Goal: Information Seeking & Learning: Learn about a topic

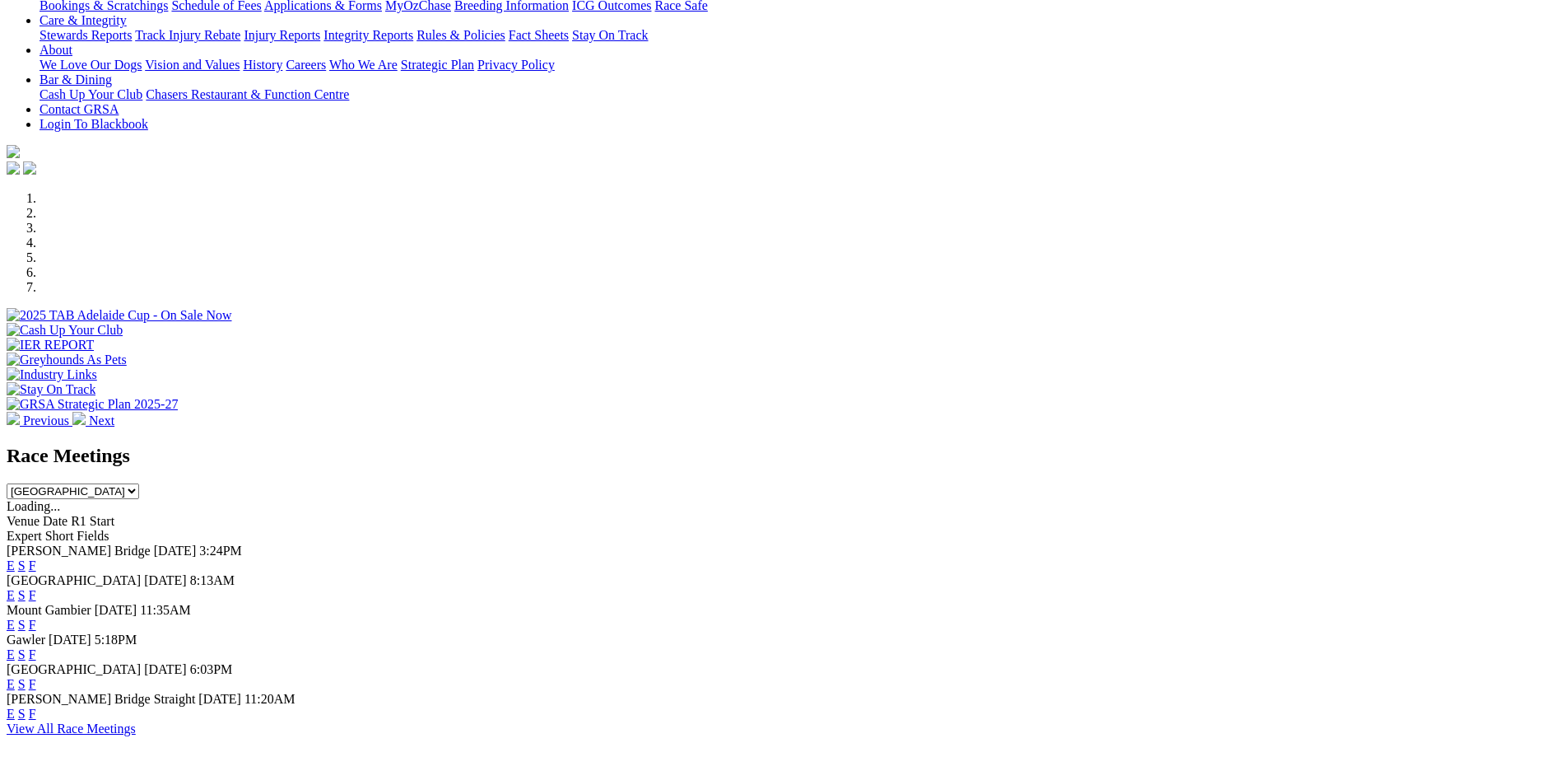
scroll to position [576, 0]
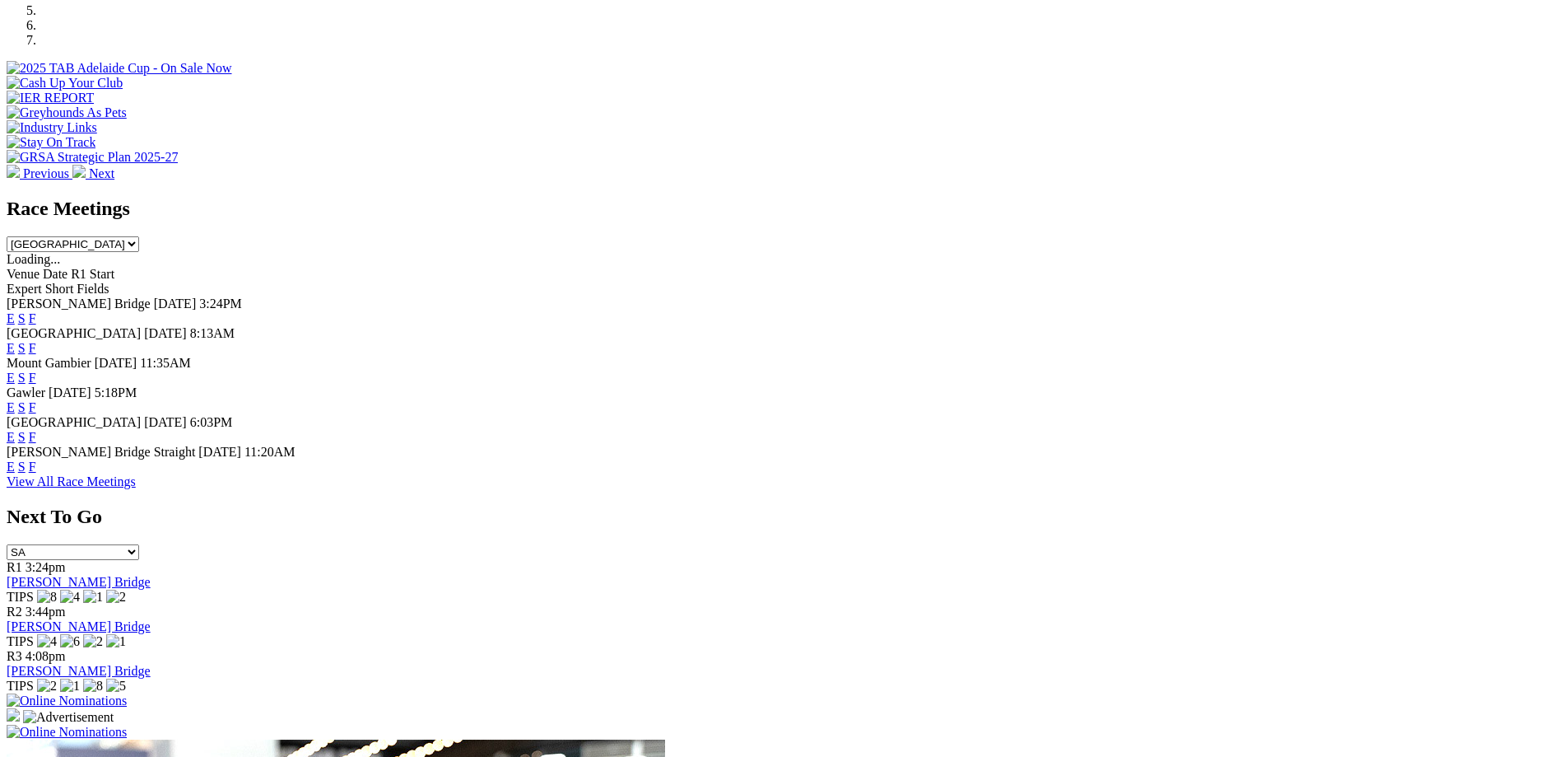
click at [37, 467] on link "F" at bounding box center [33, 467] width 8 height 14
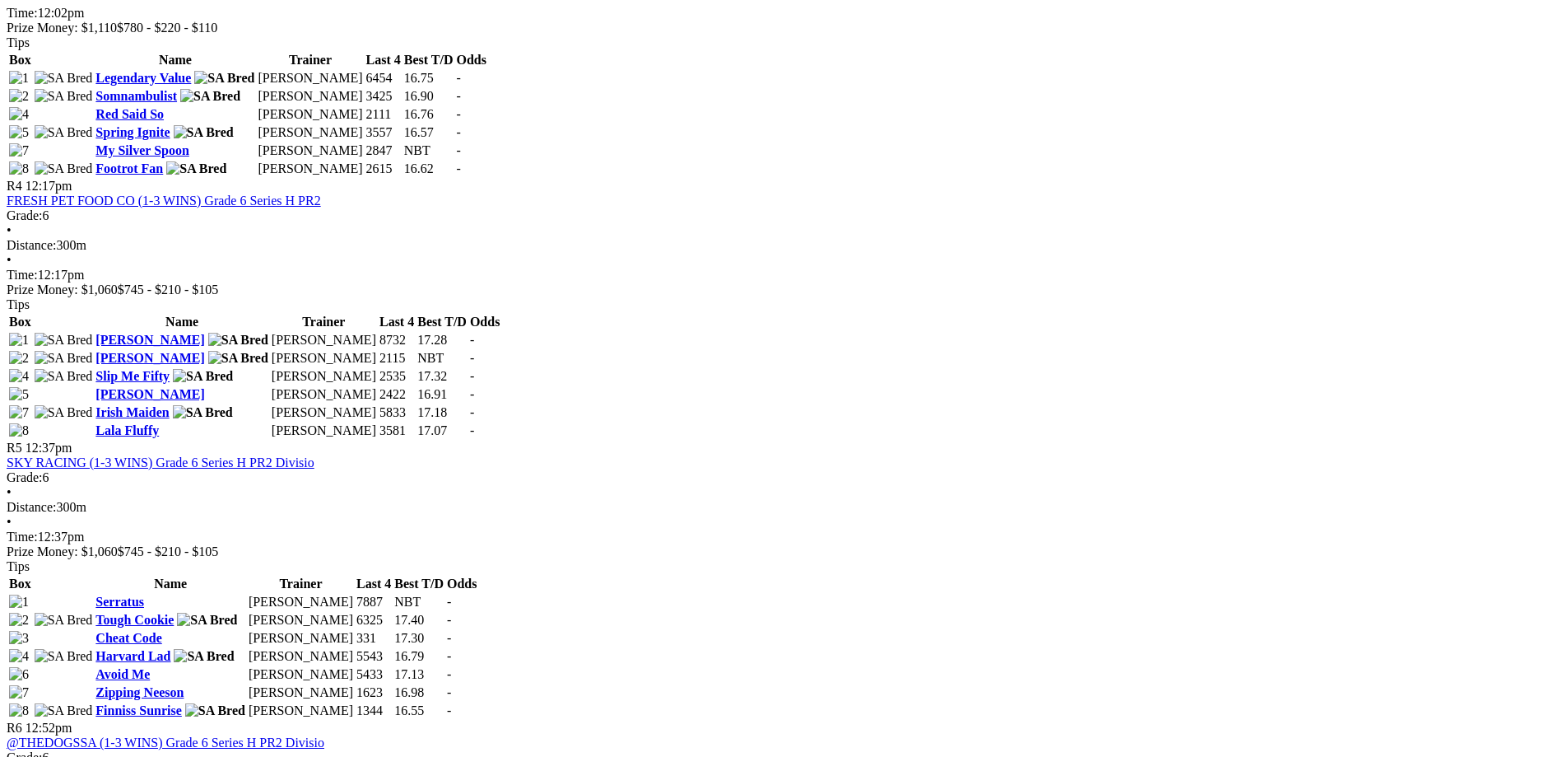
scroll to position [1400, 0]
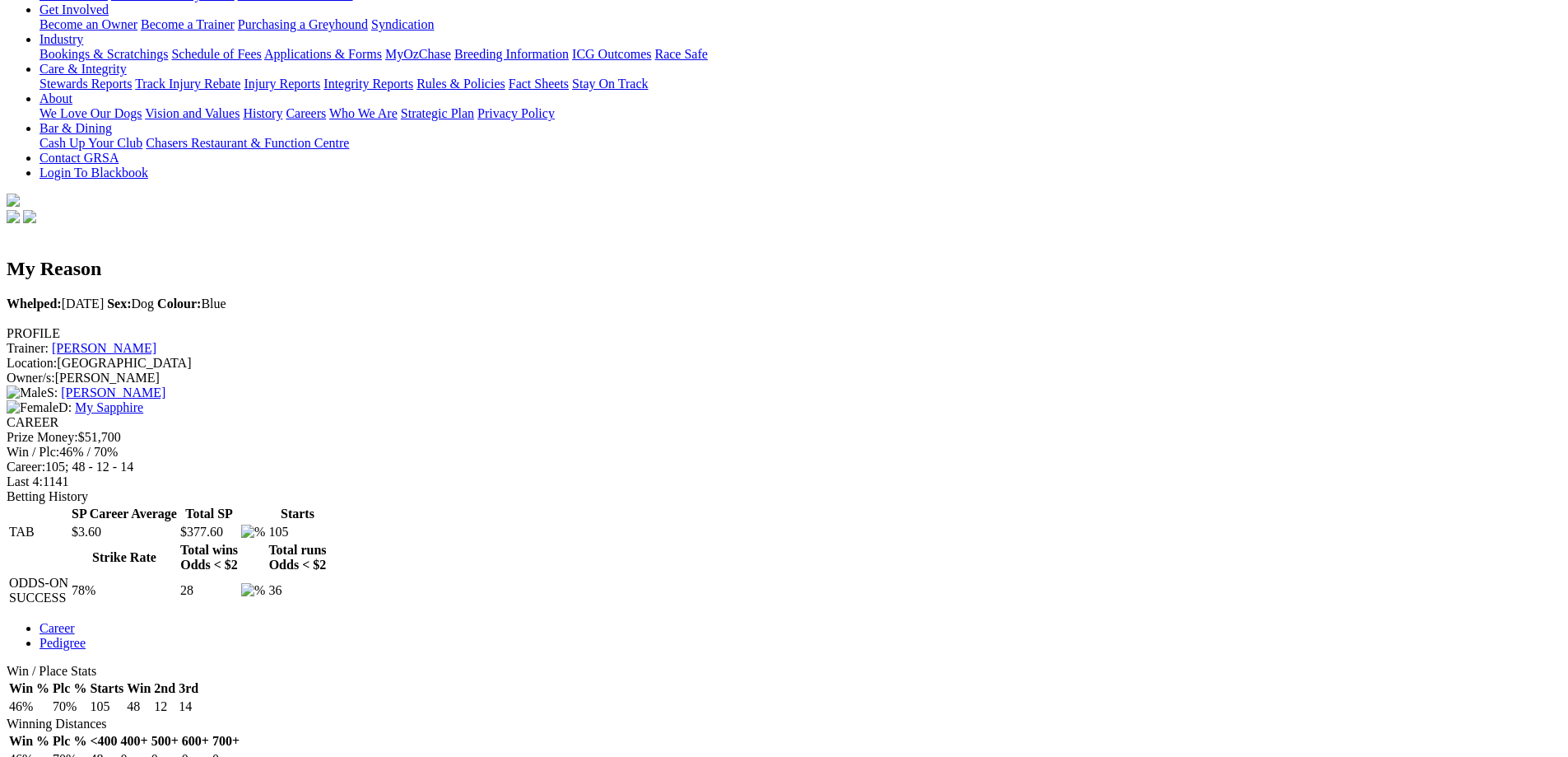
scroll to position [82, 0]
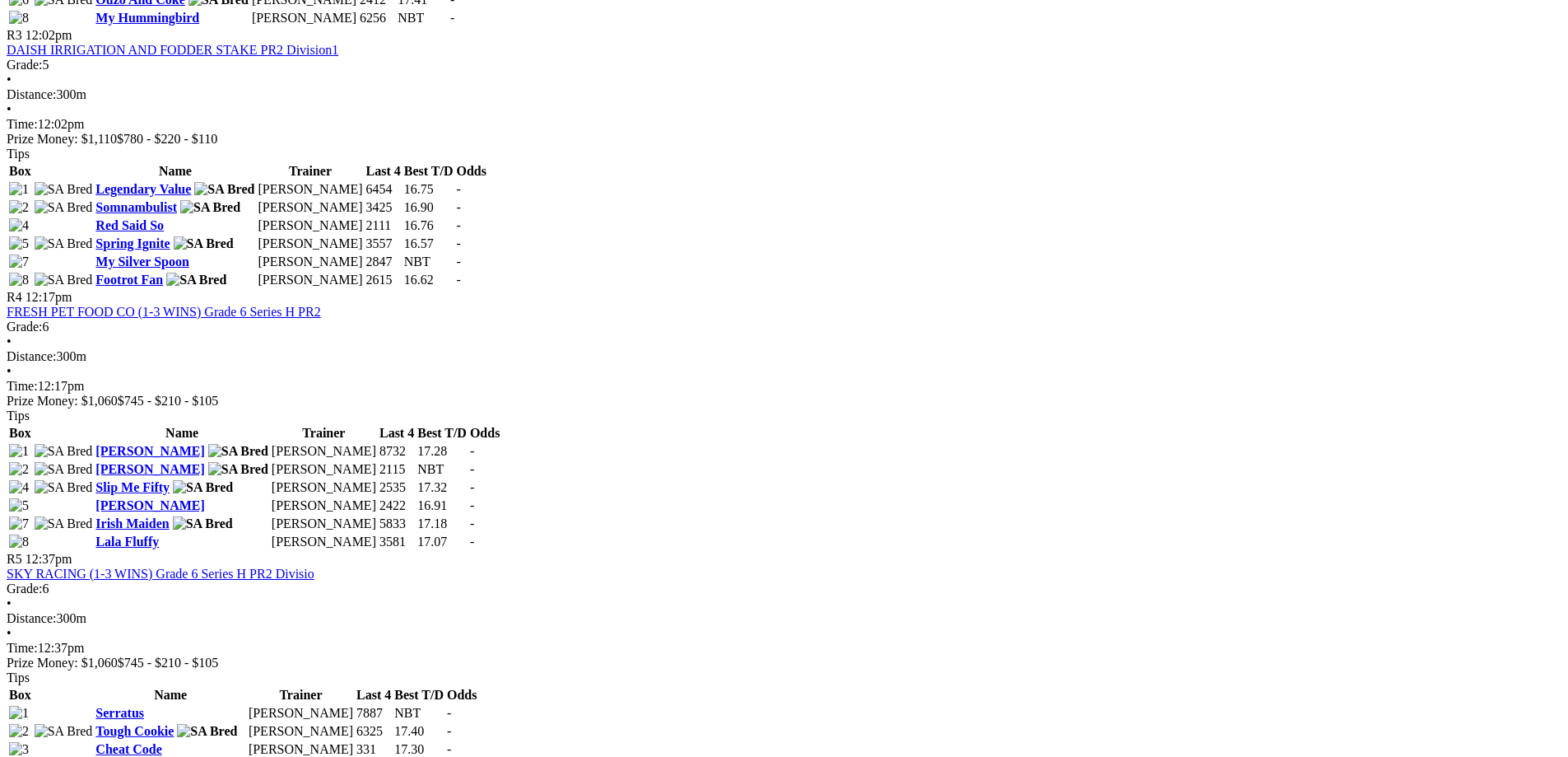
scroll to position [1482, 0]
